Goal: Task Accomplishment & Management: Complete application form

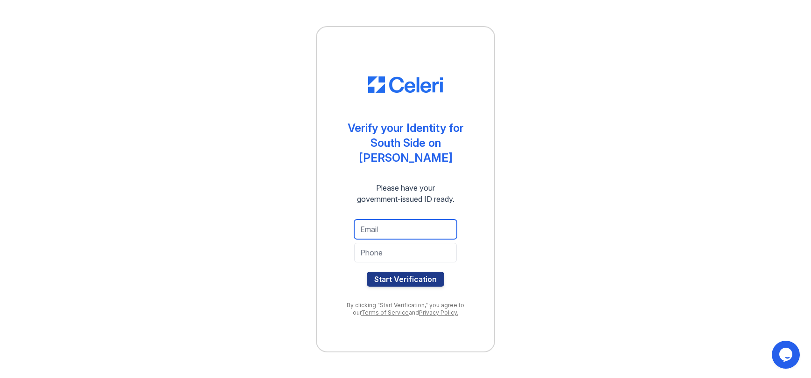
click at [410, 221] on input "email" at bounding box center [405, 230] width 103 height 20
type input "[EMAIL_ADDRESS][PERSON_NAME][DOMAIN_NAME]"
click at [383, 251] on input "tel" at bounding box center [405, 253] width 103 height 20
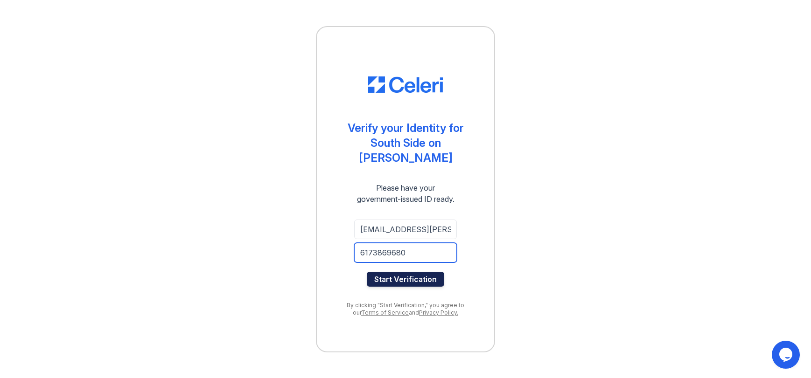
type input "6173869680"
click at [396, 273] on button "Start Verification" at bounding box center [405, 279] width 77 height 15
